Goal: Navigation & Orientation: Find specific page/section

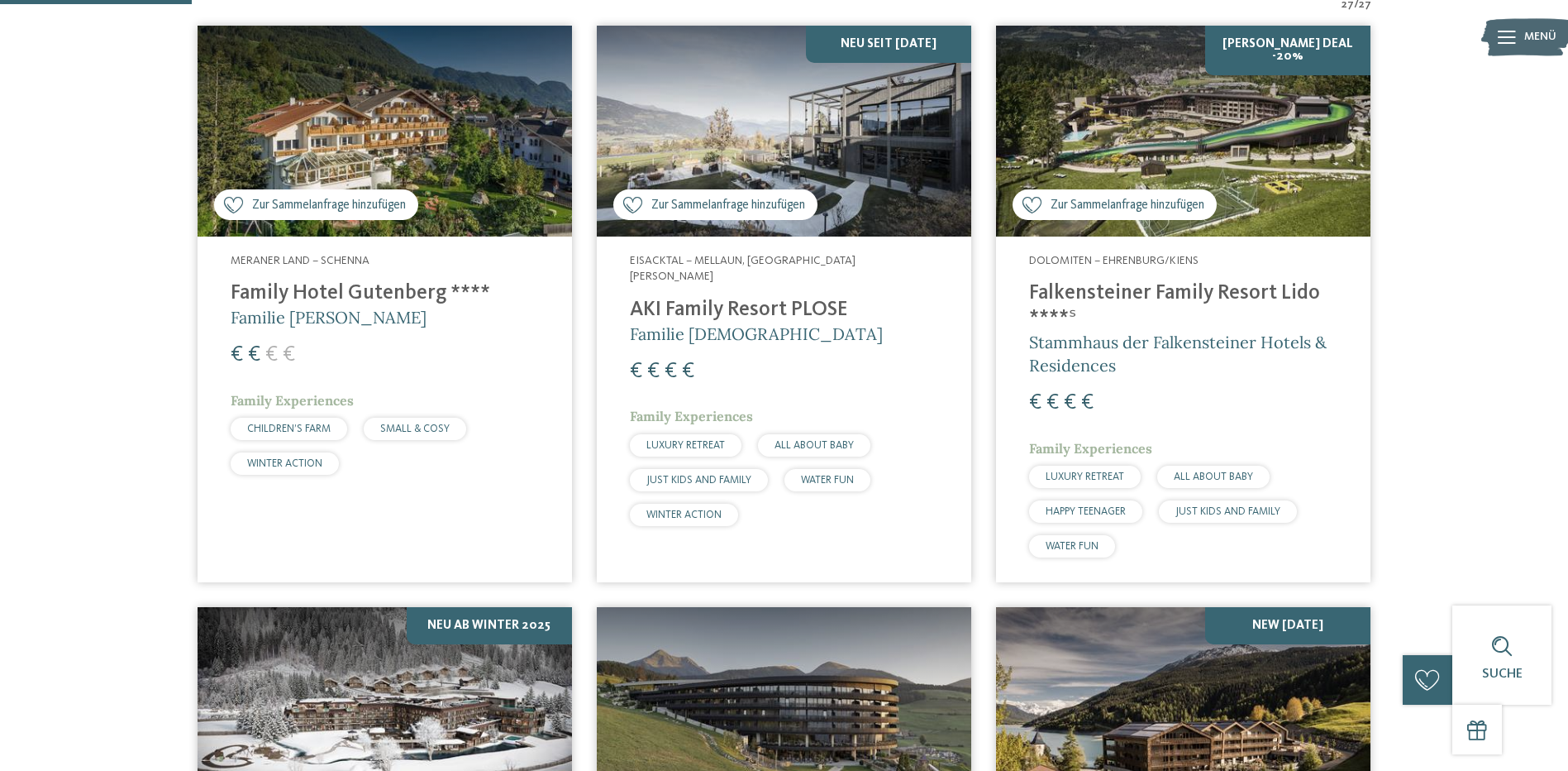
scroll to position [910, 0]
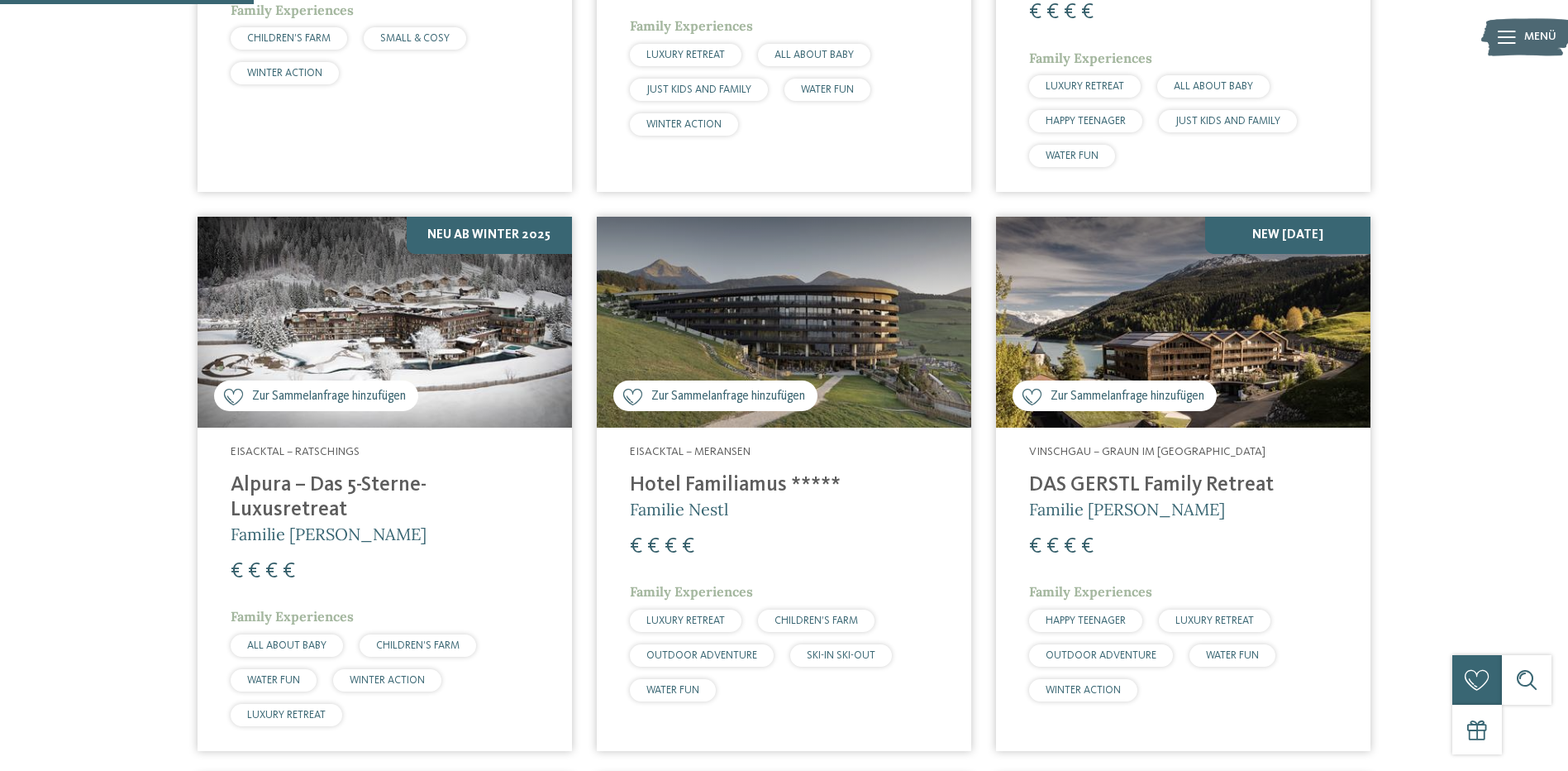
click at [740, 318] on img at bounding box center [784, 322] width 374 height 211
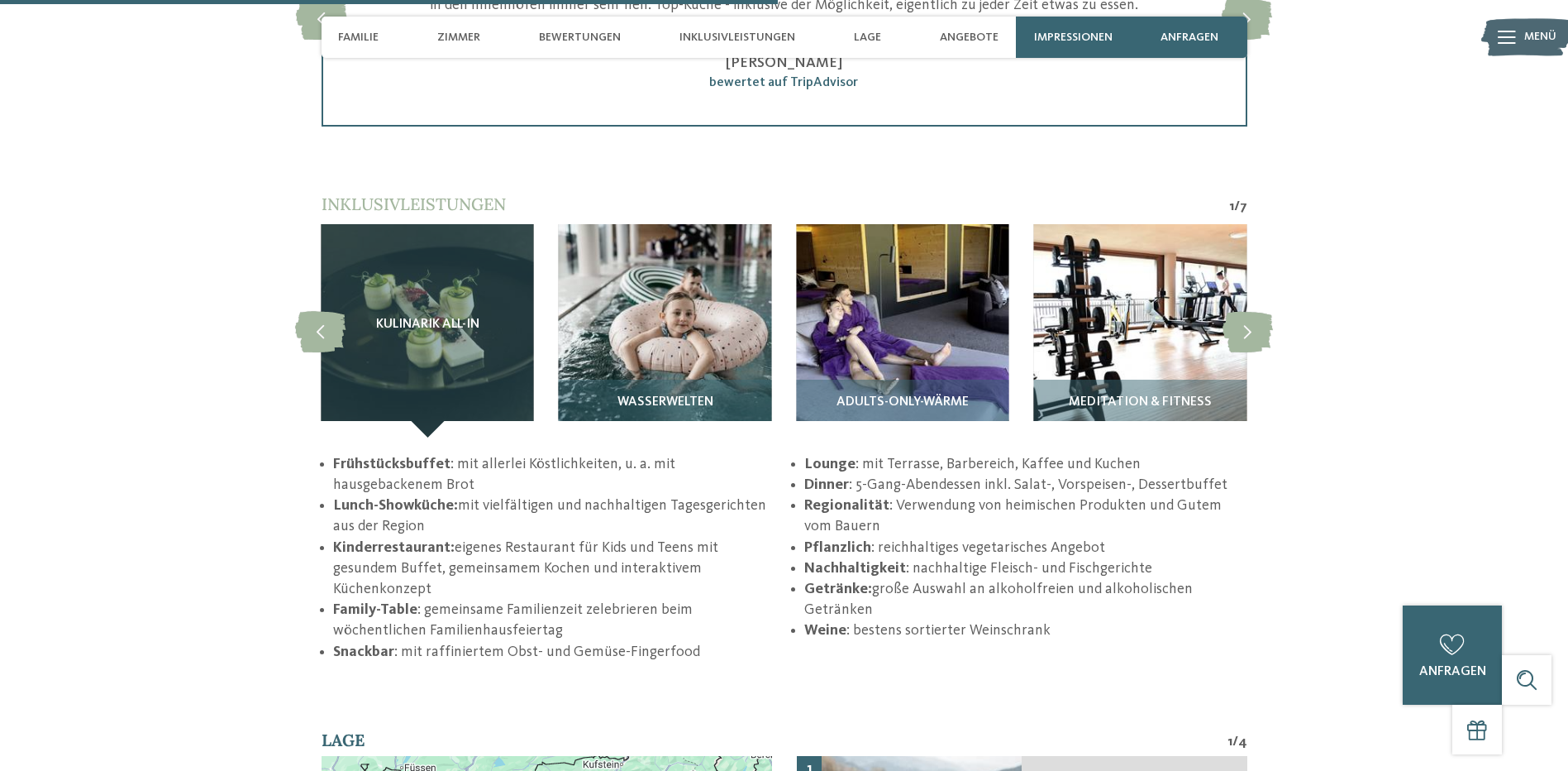
scroll to position [2729, 0]
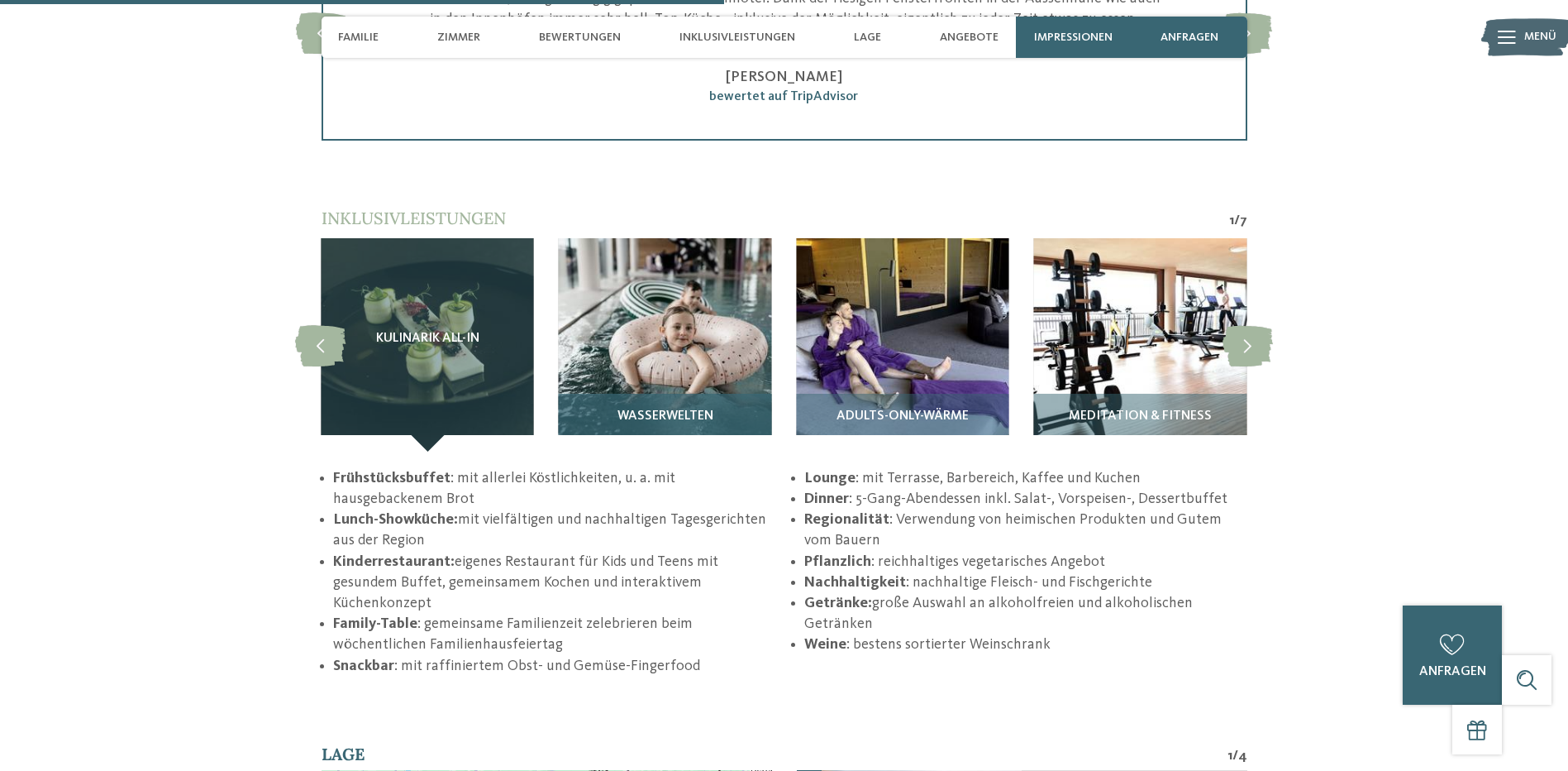
click at [666, 402] on div "Wasserwelten" at bounding box center [665, 423] width 213 height 57
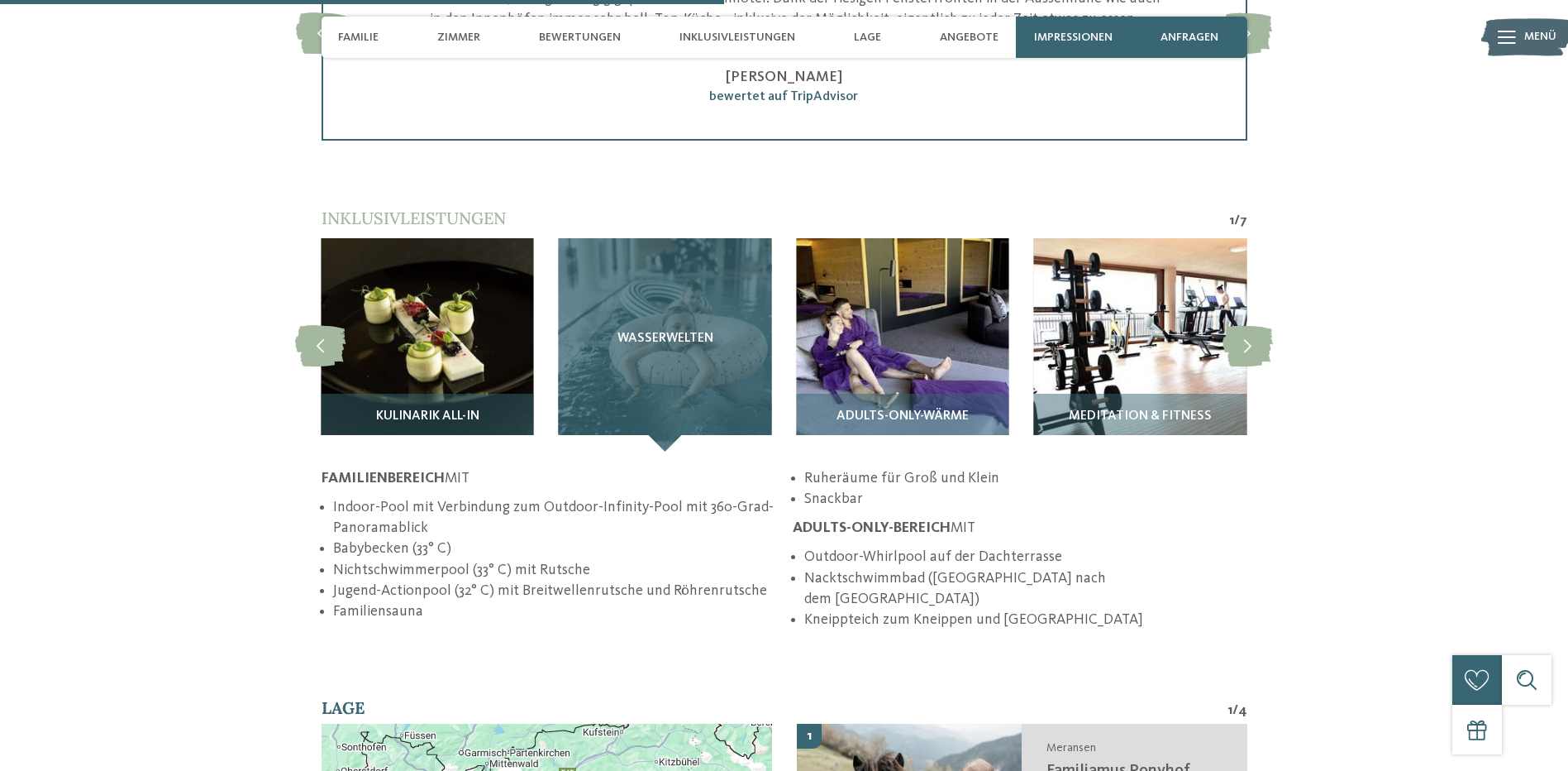
click at [662, 393] on div "Wasserwelten" at bounding box center [665, 344] width 213 height 213
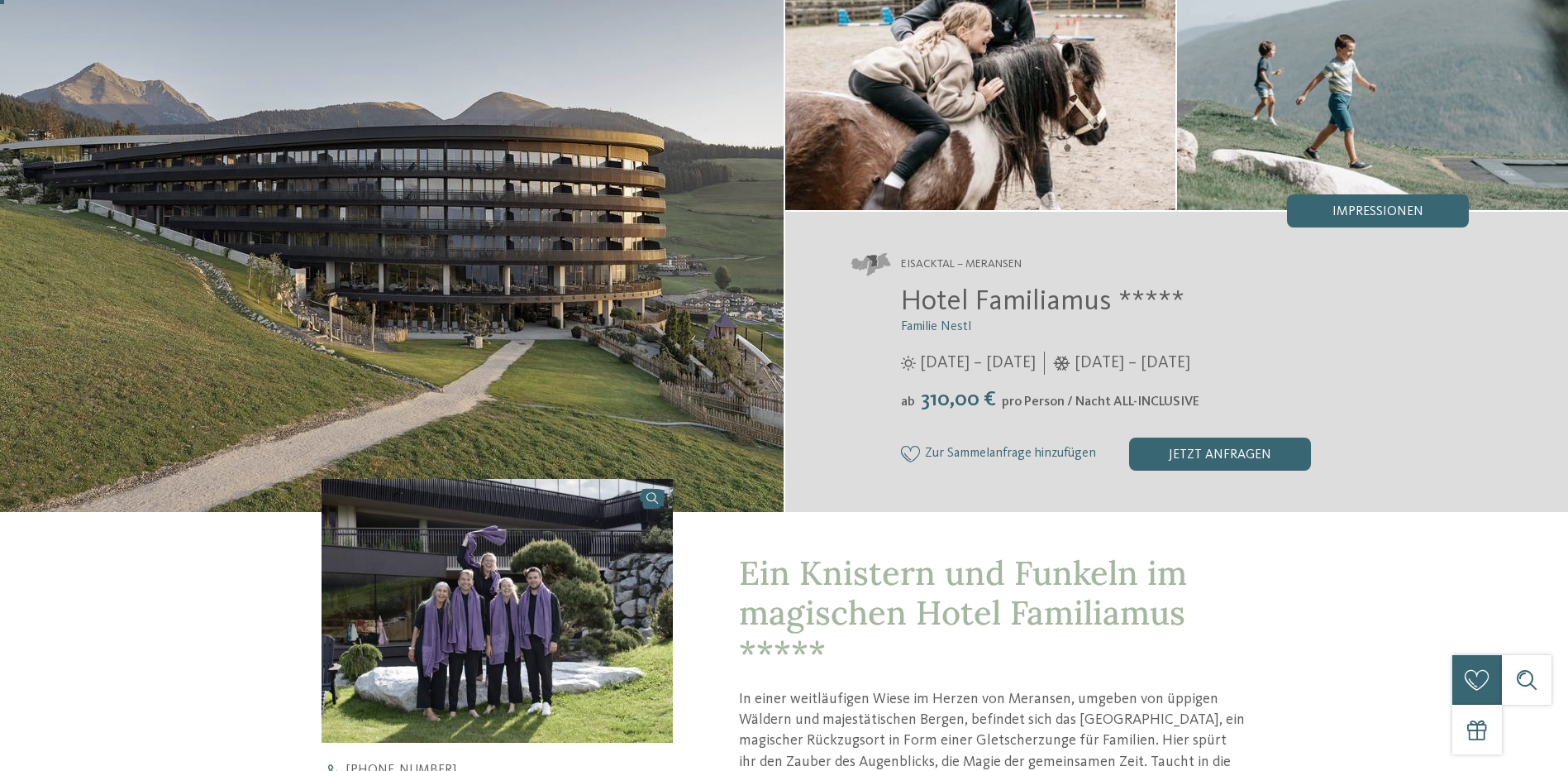
scroll to position [0, 0]
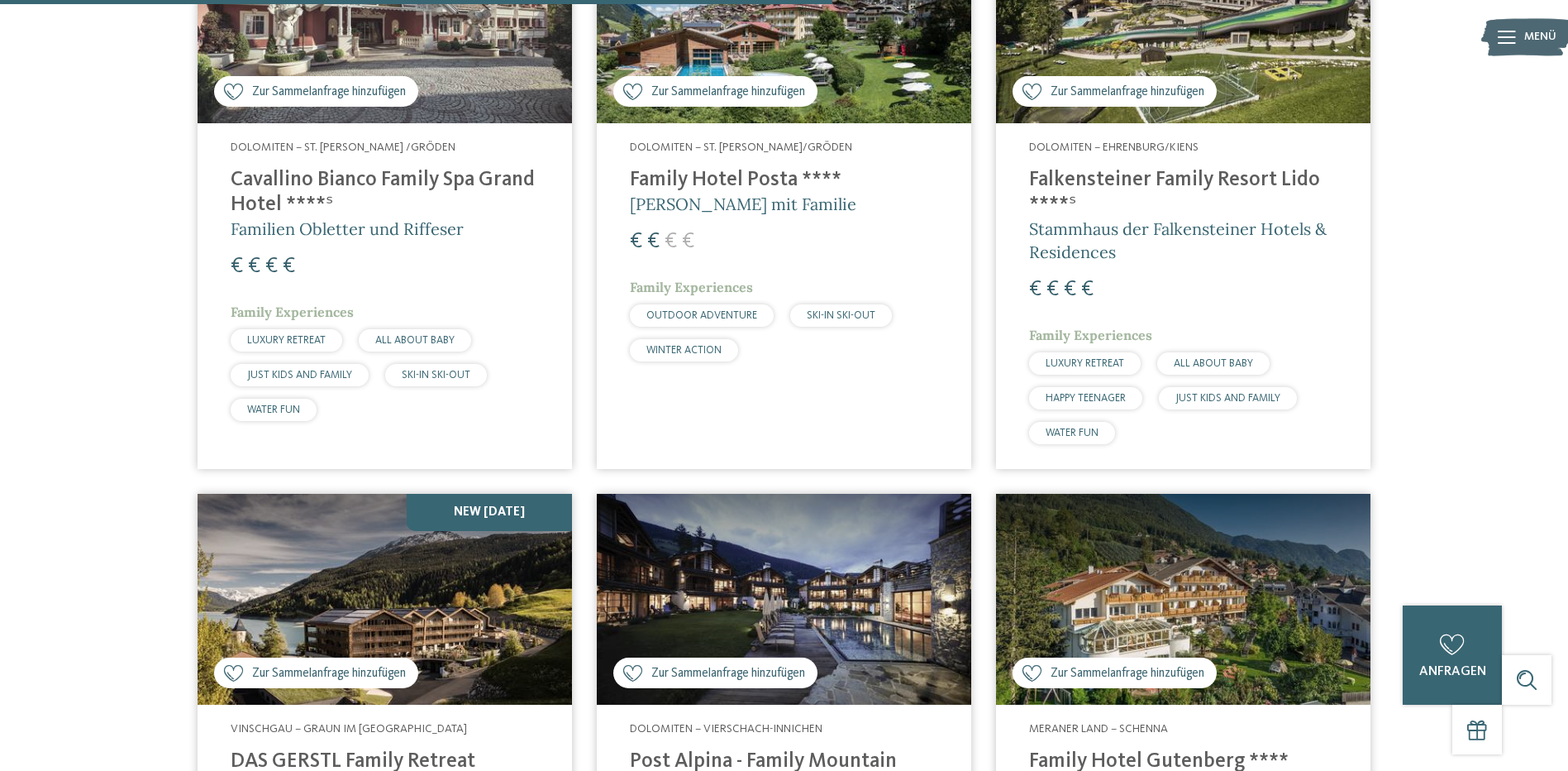
scroll to position [2977, 0]
